Goal: Entertainment & Leisure: Consume media (video, audio)

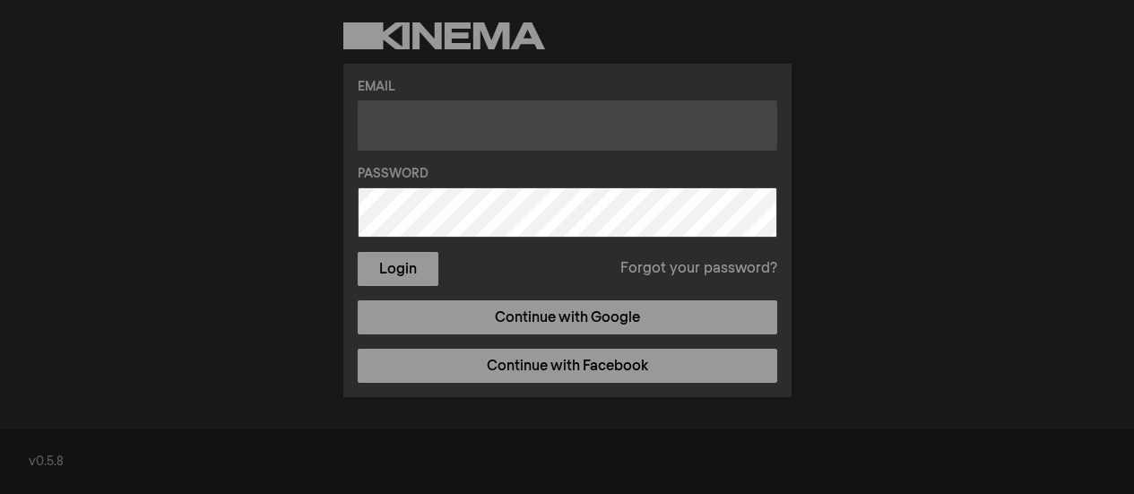
click at [482, 133] on input "text" at bounding box center [568, 125] width 420 height 50
type input "[EMAIL_ADDRESS][DOMAIN_NAME]"
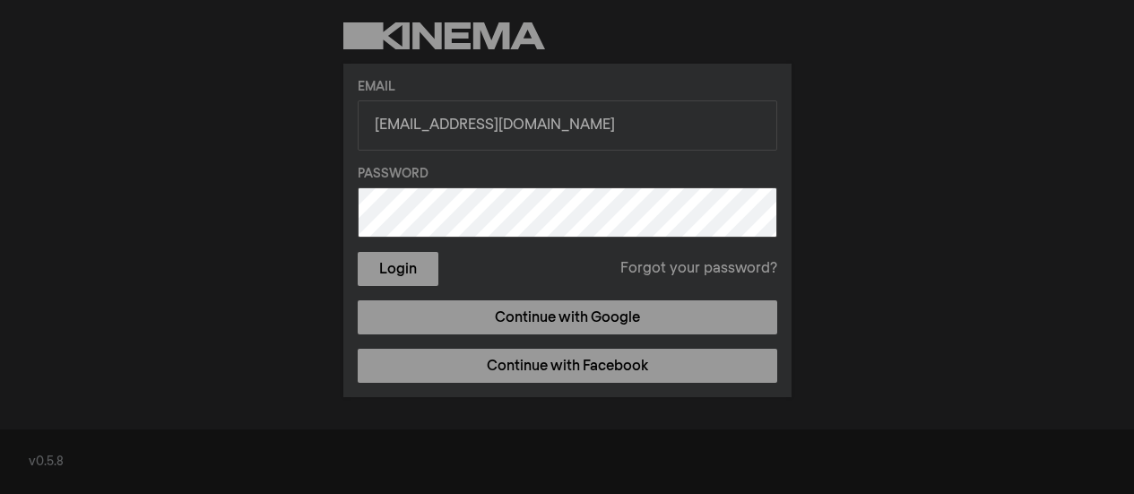
click at [329, 271] on div "Email [EMAIL_ADDRESS][DOMAIN_NAME] Password Login Forgot your password? Continu…" at bounding box center [567, 210] width 1134 height 420
click at [396, 249] on form "Email [EMAIL_ADDRESS][DOMAIN_NAME] Password Login Forgot your password?" at bounding box center [568, 182] width 420 height 209
click at [382, 265] on button "Login" at bounding box center [398, 269] width 81 height 34
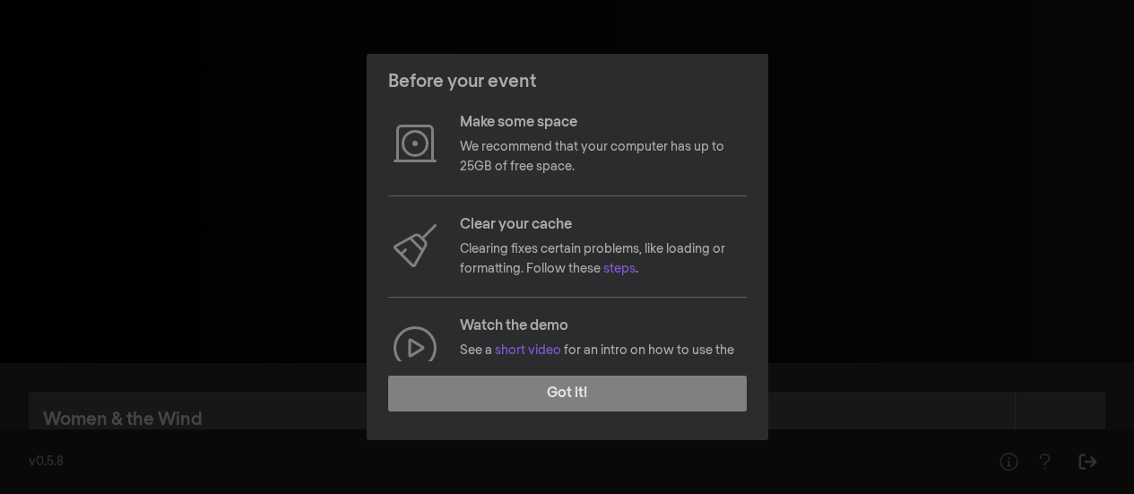
scroll to position [296, 0]
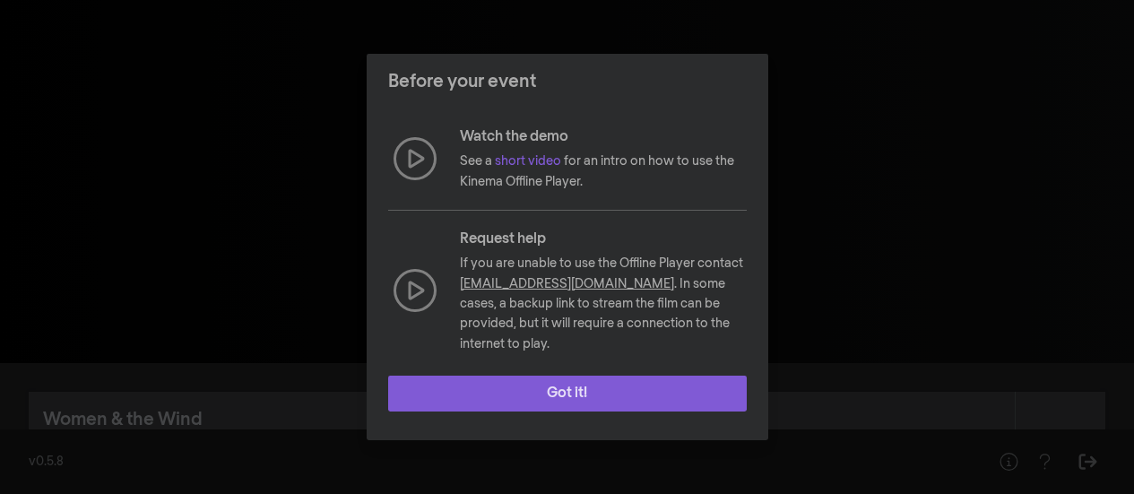
click at [631, 409] on button "Got it!" at bounding box center [567, 394] width 359 height 36
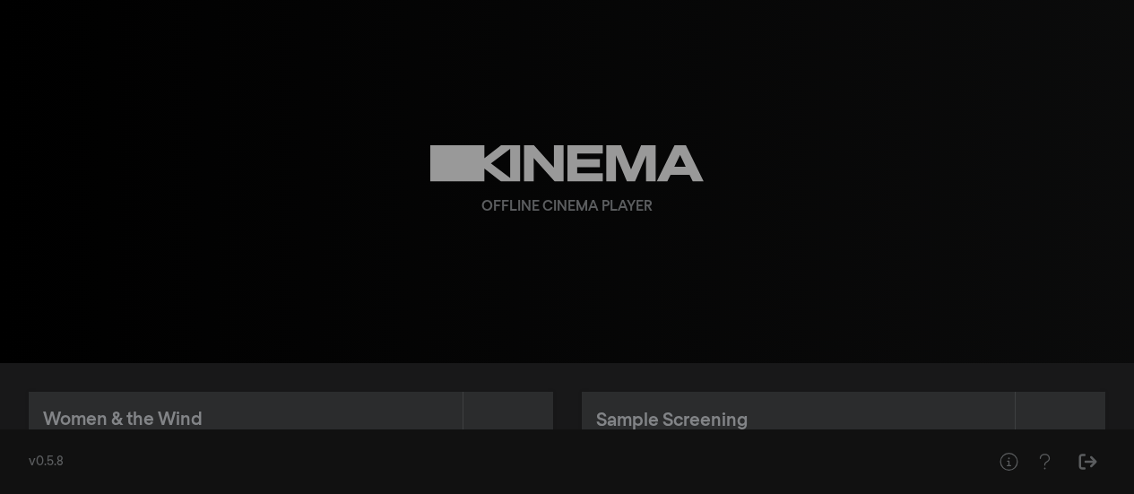
click at [1131, 122] on div "play_arrow 0:00 volume_up fullscreen settings closed_caption Captions Off setti…" at bounding box center [567, 181] width 1134 height 363
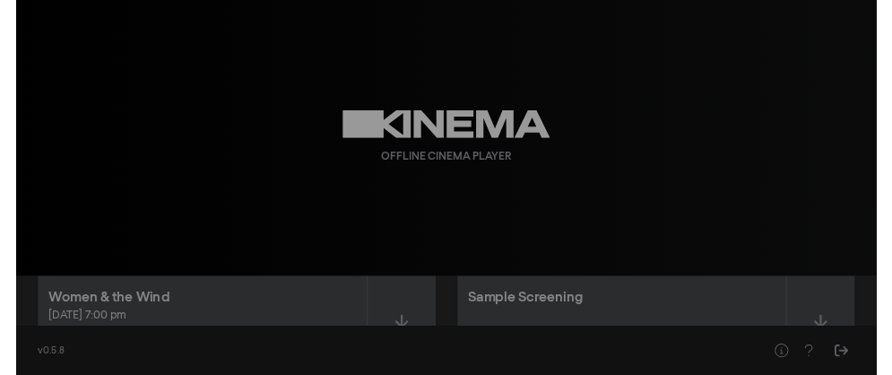
scroll to position [30, 0]
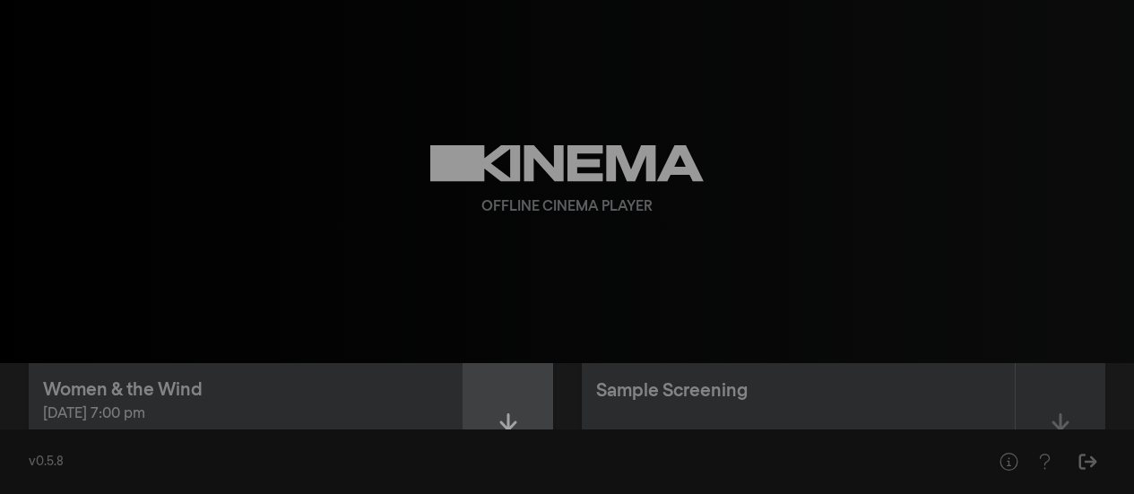
click at [497, 424] on div at bounding box center [509, 425] width 90 height 127
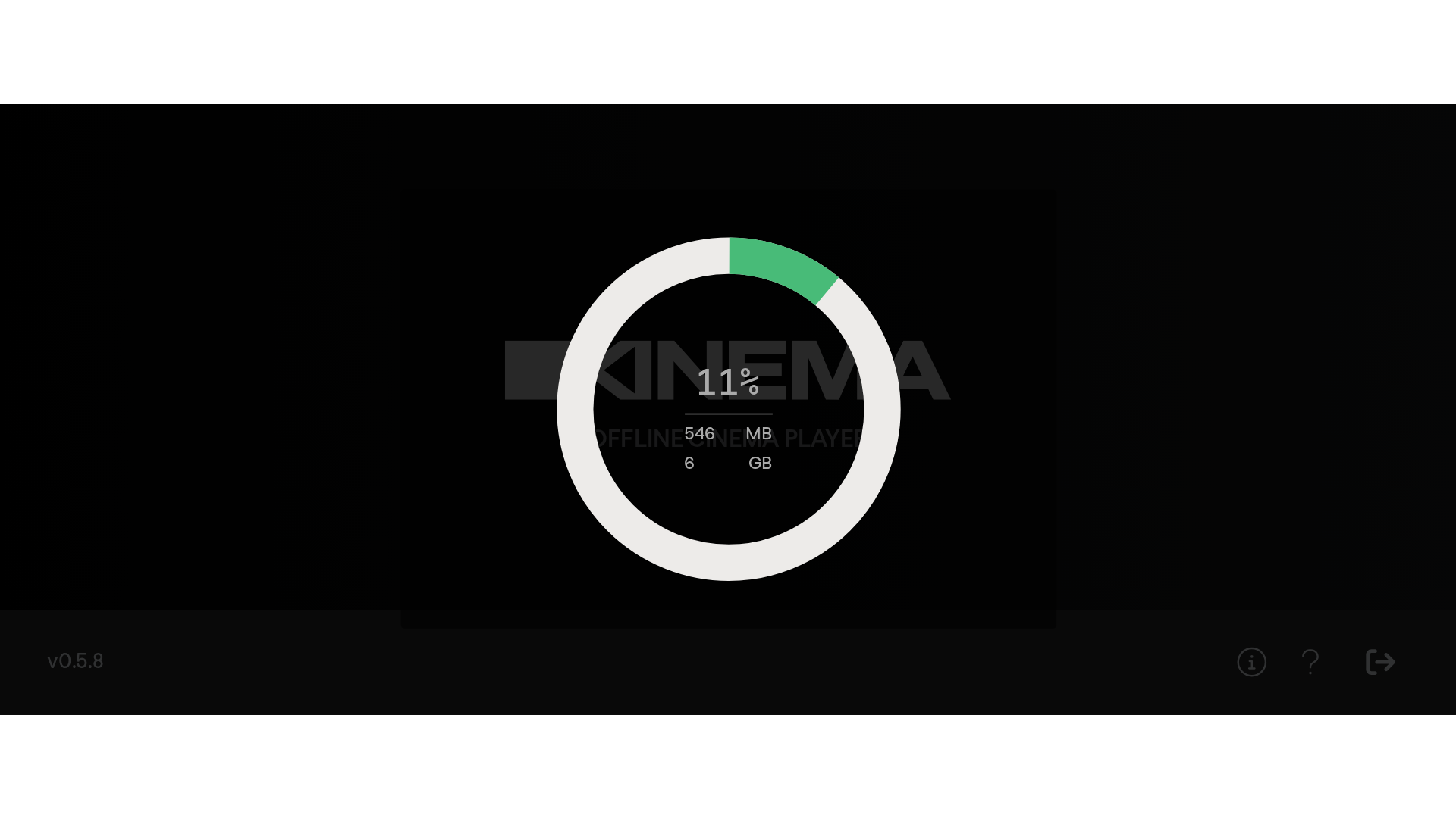
scroll to position [0, 0]
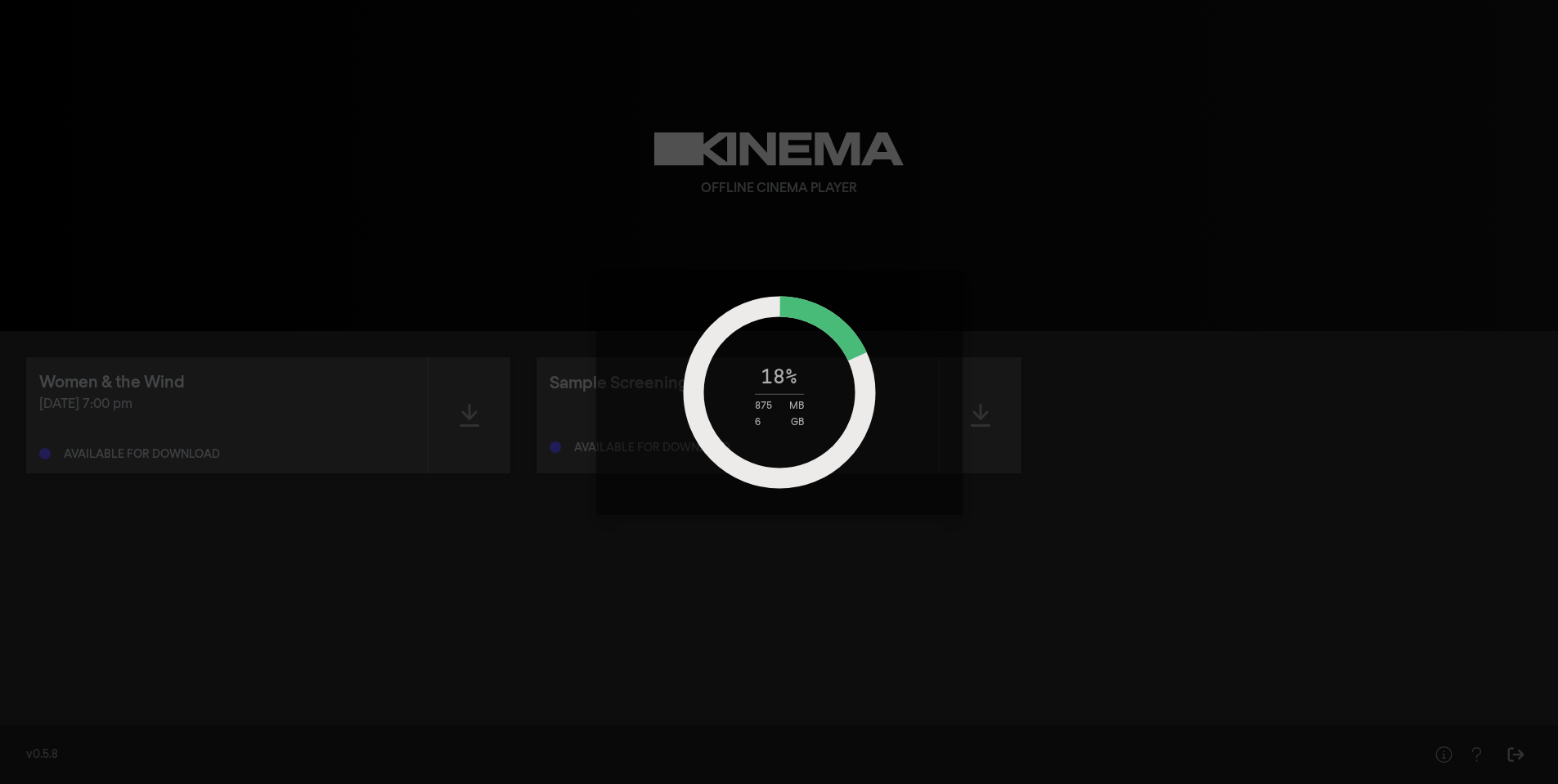
click at [0, 449] on div "18 % 875 MB 6 GB" at bounding box center [779, 392] width 1558 height 784
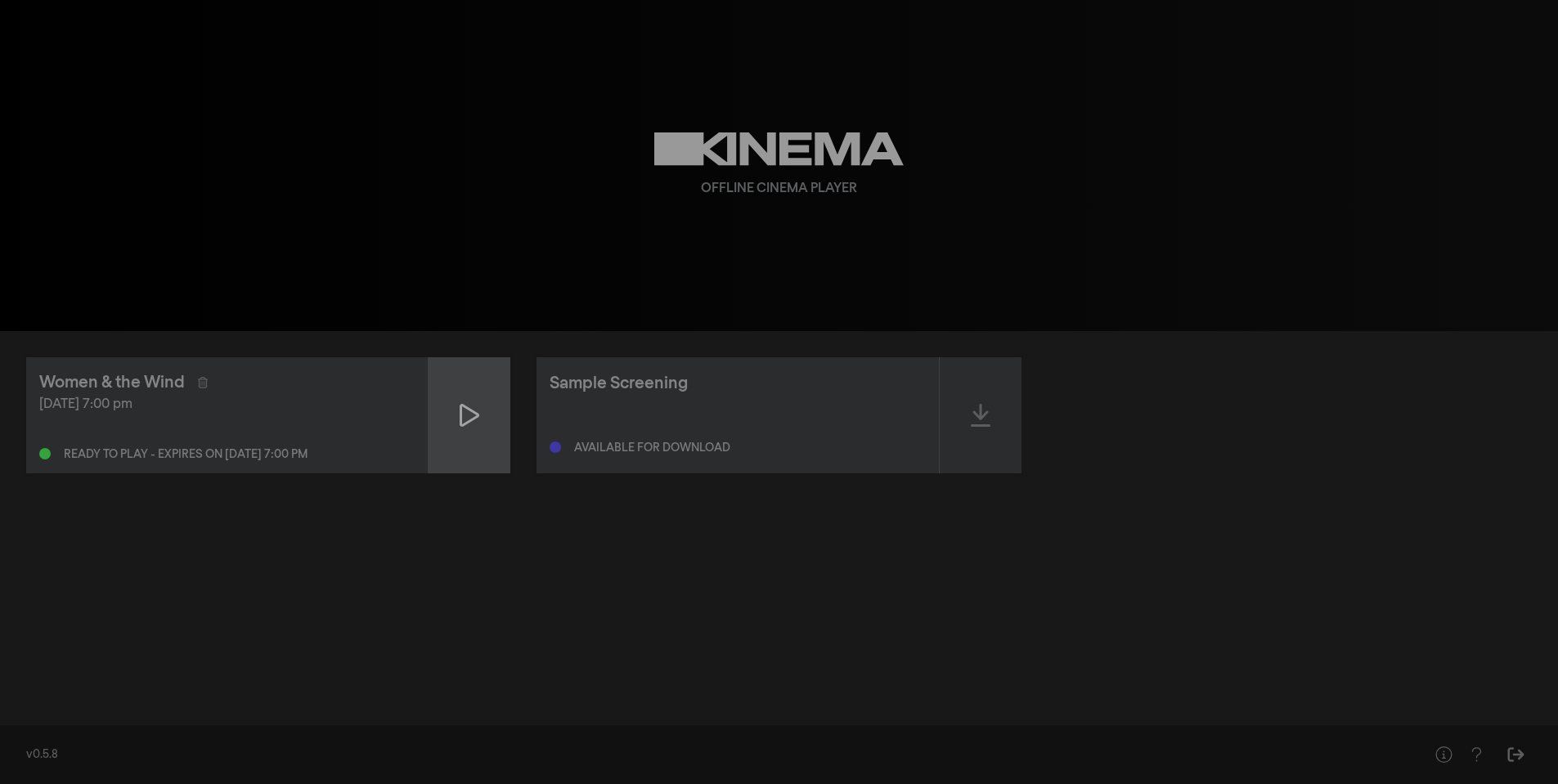
click at [488, 415] on div at bounding box center [470, 415] width 82 height 116
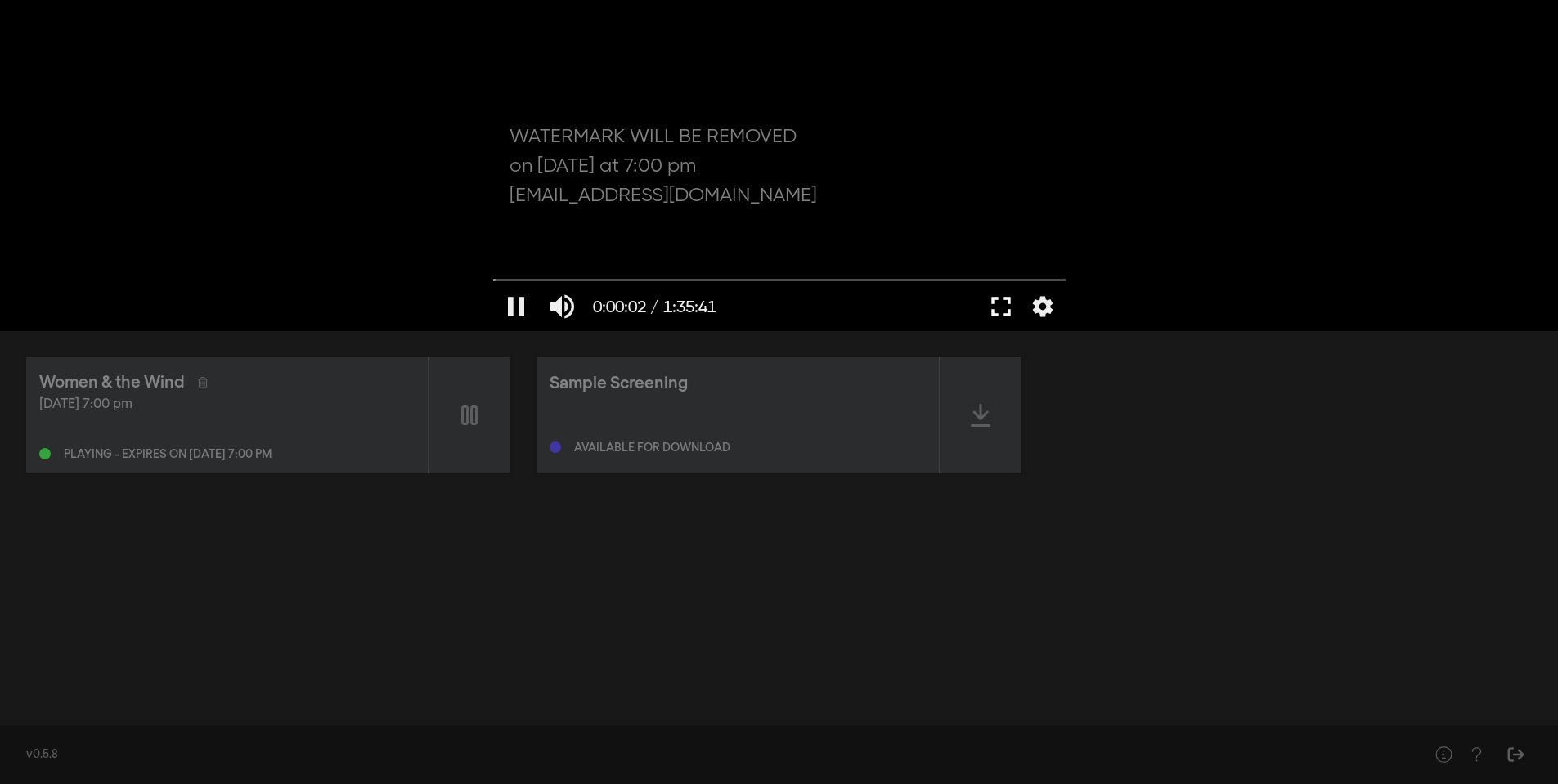
click at [1002, 300] on button "fullscreen" at bounding box center [1001, 306] width 46 height 49
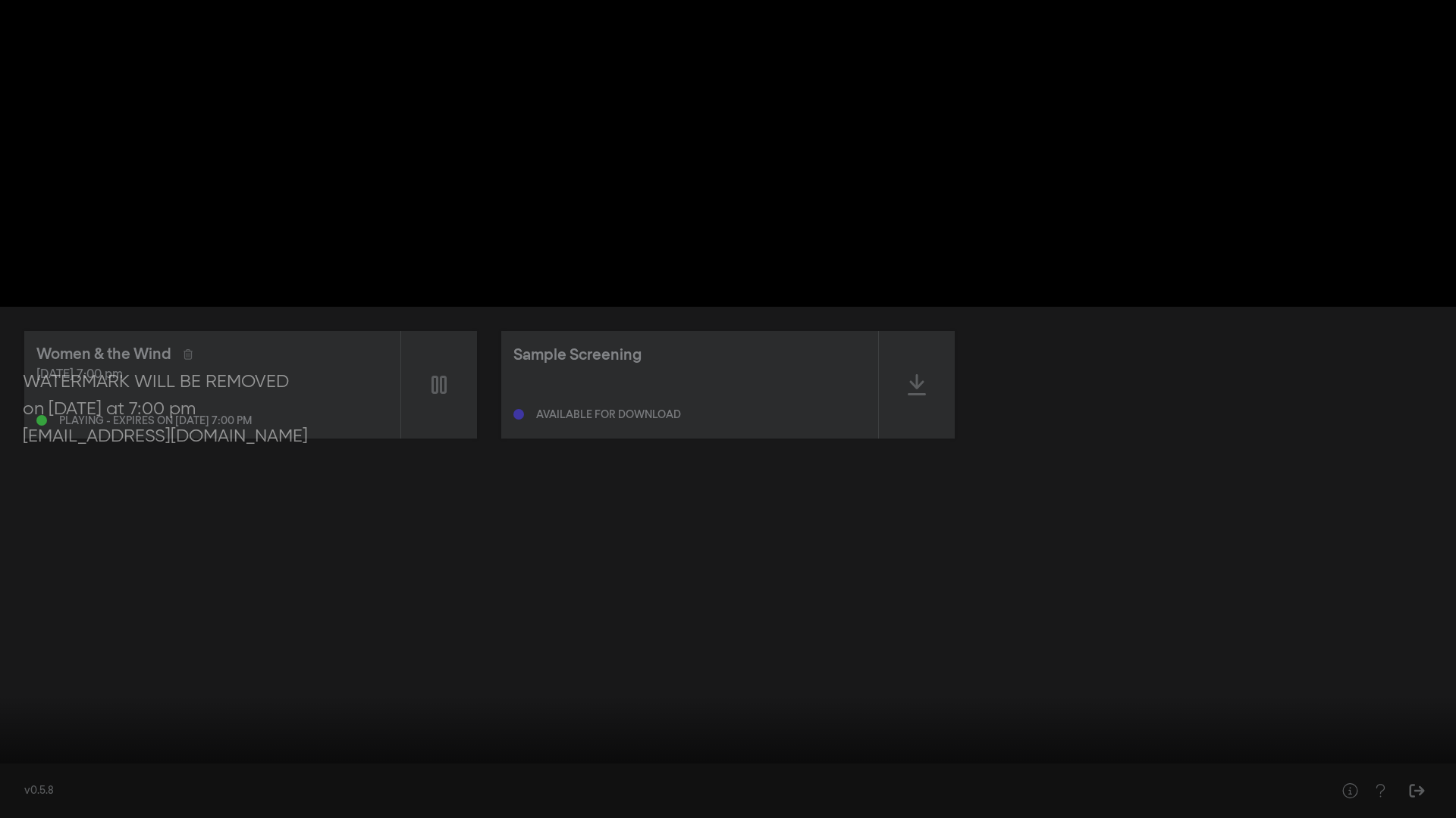
type input "2242.186949"
click at [74, 417] on button "volume_up" at bounding box center [71, 796] width 42 height 46
type input "0"
type input "2242.962162"
click at [74, 417] on button "volume_off" at bounding box center [71, 796] width 42 height 46
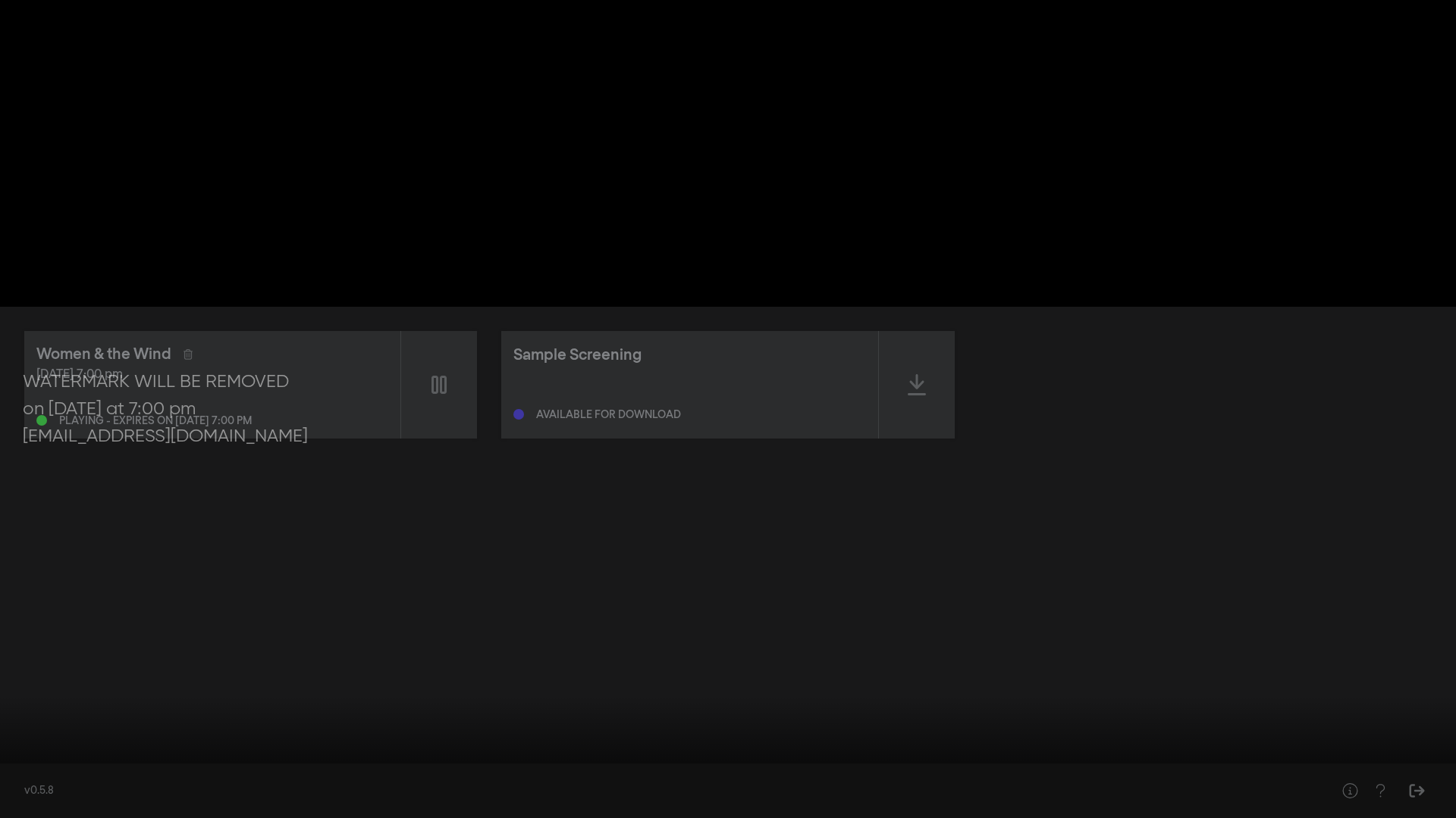
type input "1"
type input "2262.37072"
